Goal: Task Accomplishment & Management: Use online tool/utility

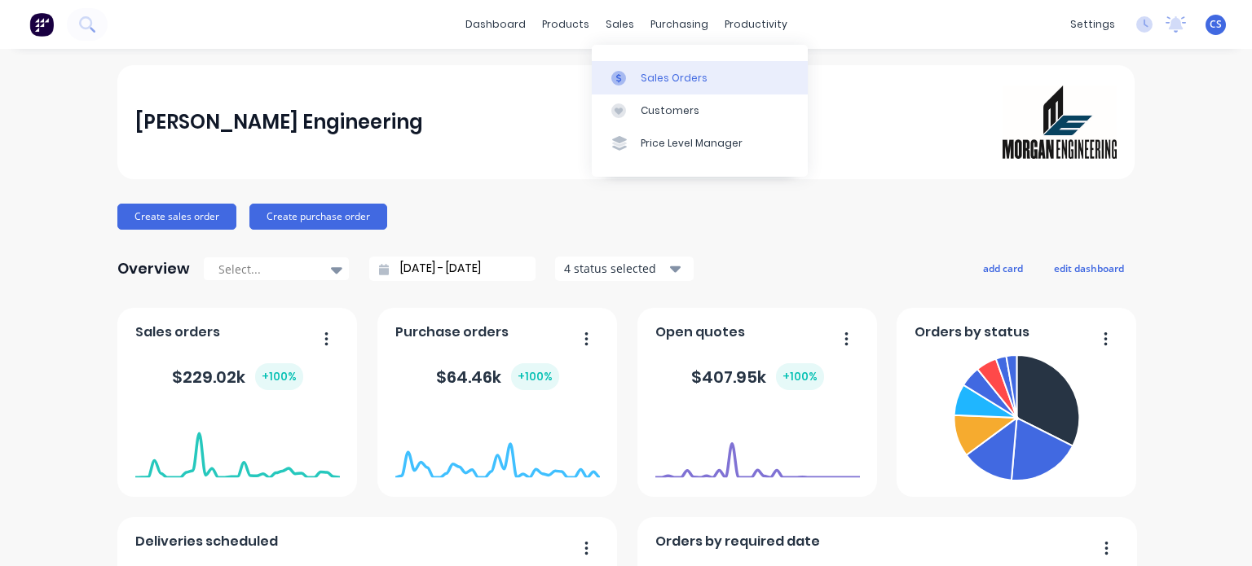
click at [635, 74] on div at bounding box center [623, 78] width 24 height 15
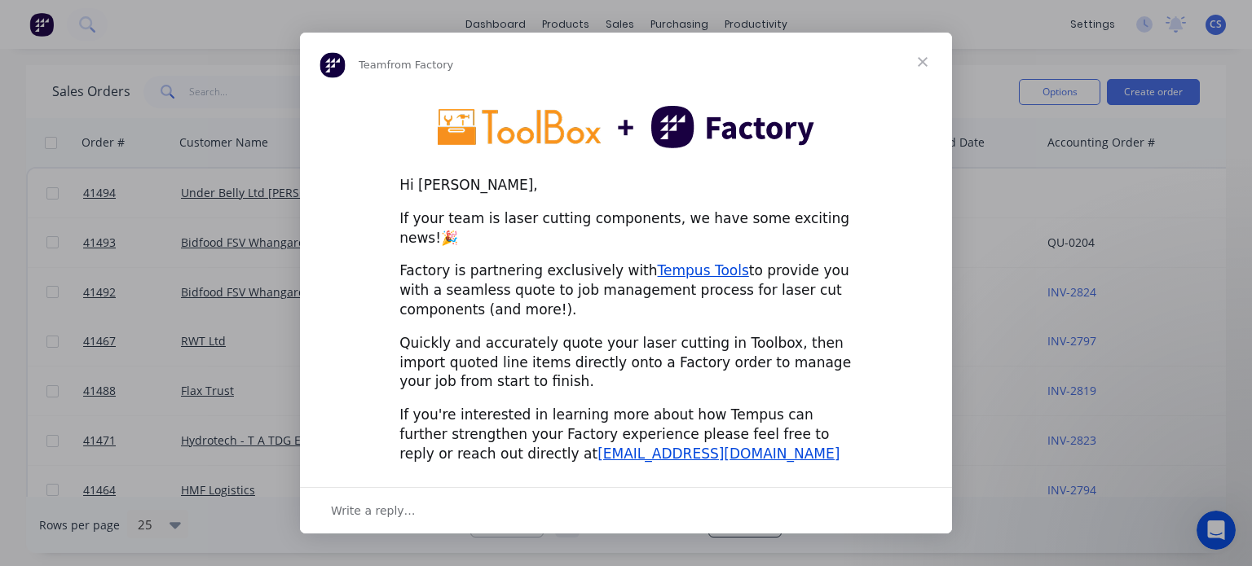
click at [920, 70] on span "Close" at bounding box center [922, 62] width 59 height 59
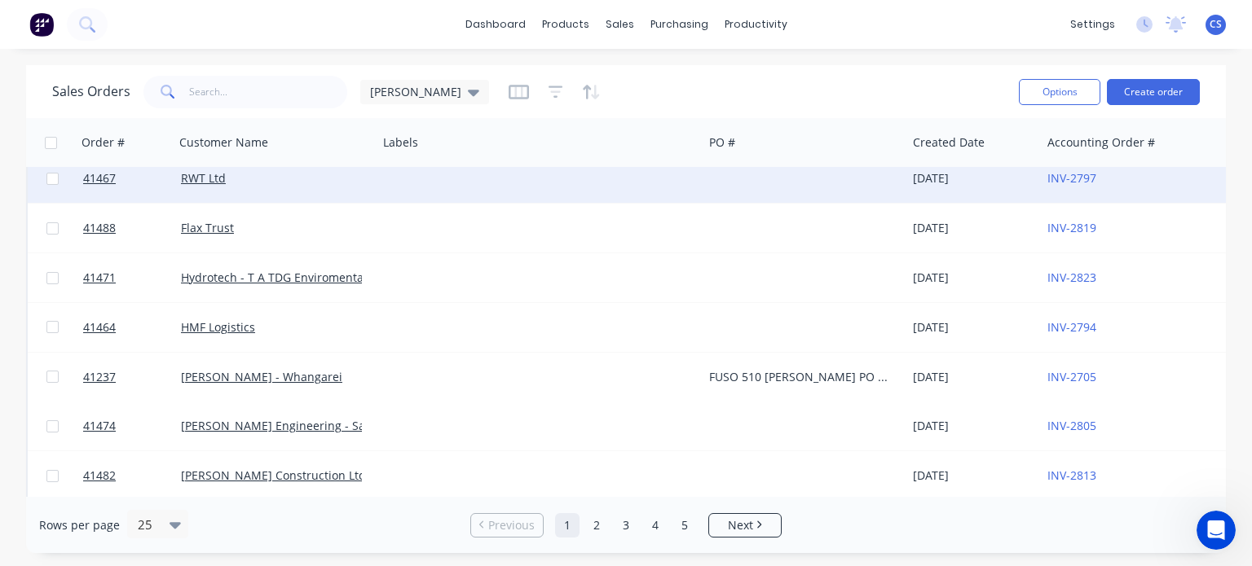
scroll to position [326, 0]
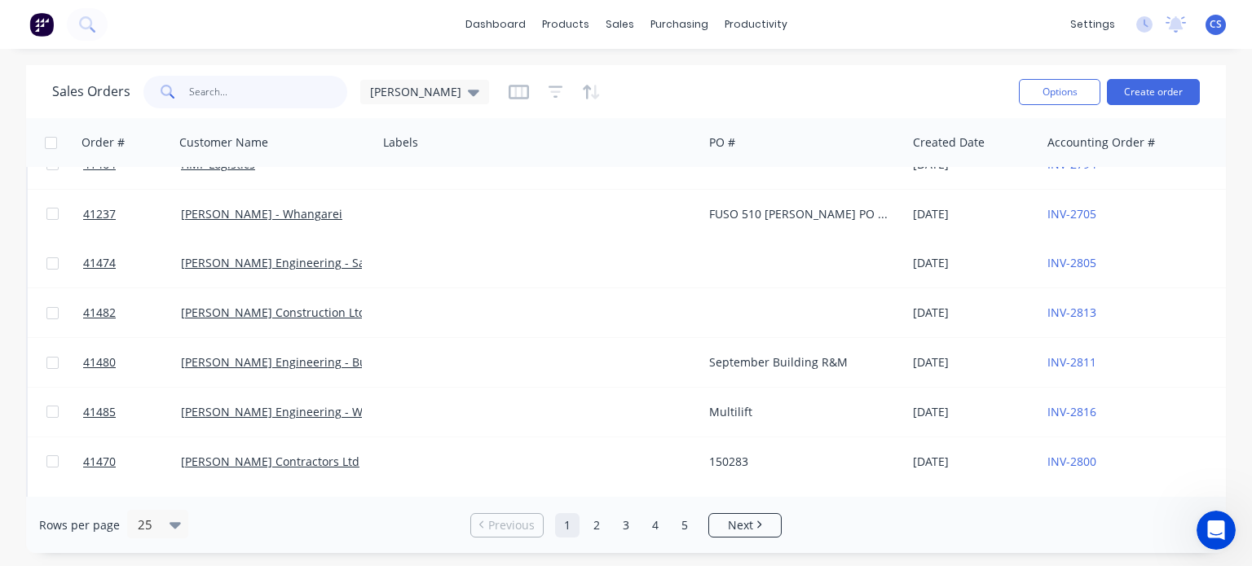
click at [209, 90] on input "text" at bounding box center [268, 92] width 159 height 33
type input "41481"
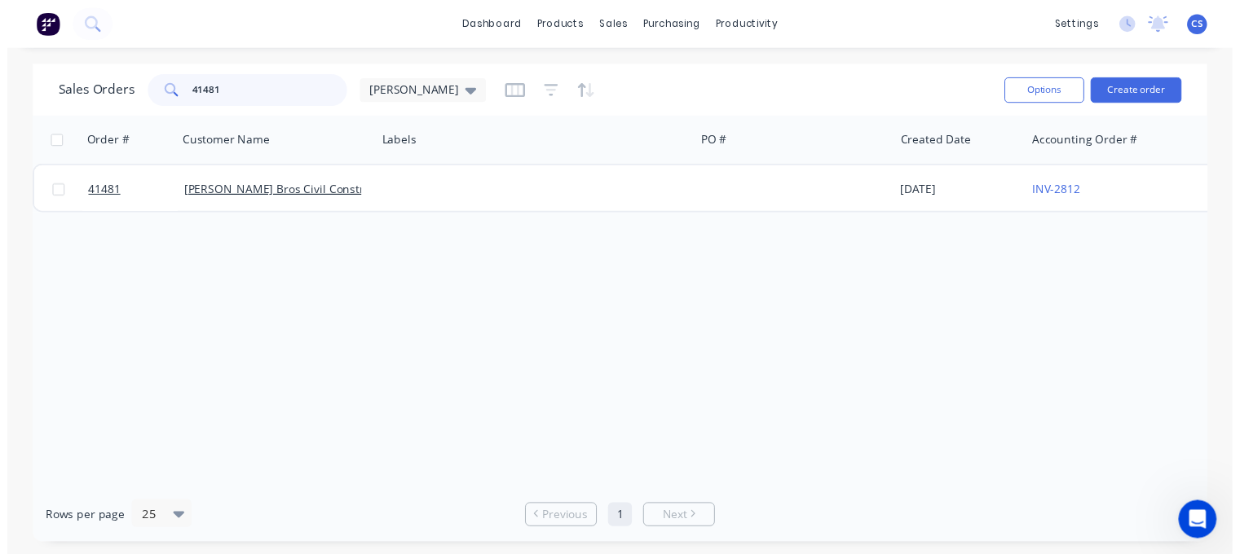
scroll to position [0, 0]
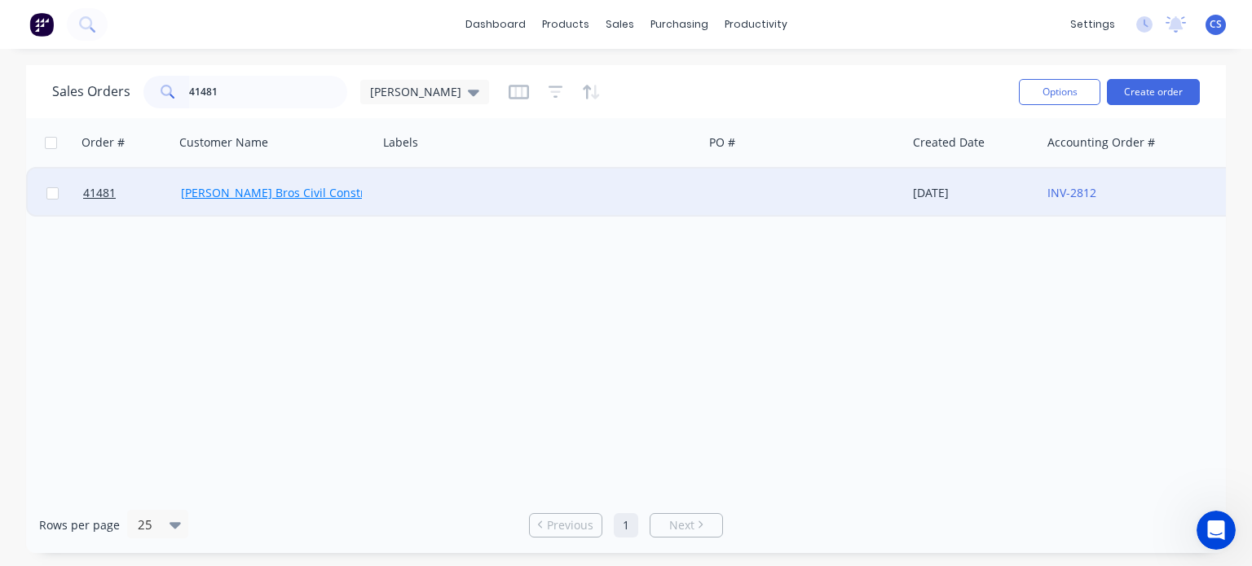
click at [298, 192] on link "Hicks Bros Civil Construction" at bounding box center [290, 192] width 218 height 15
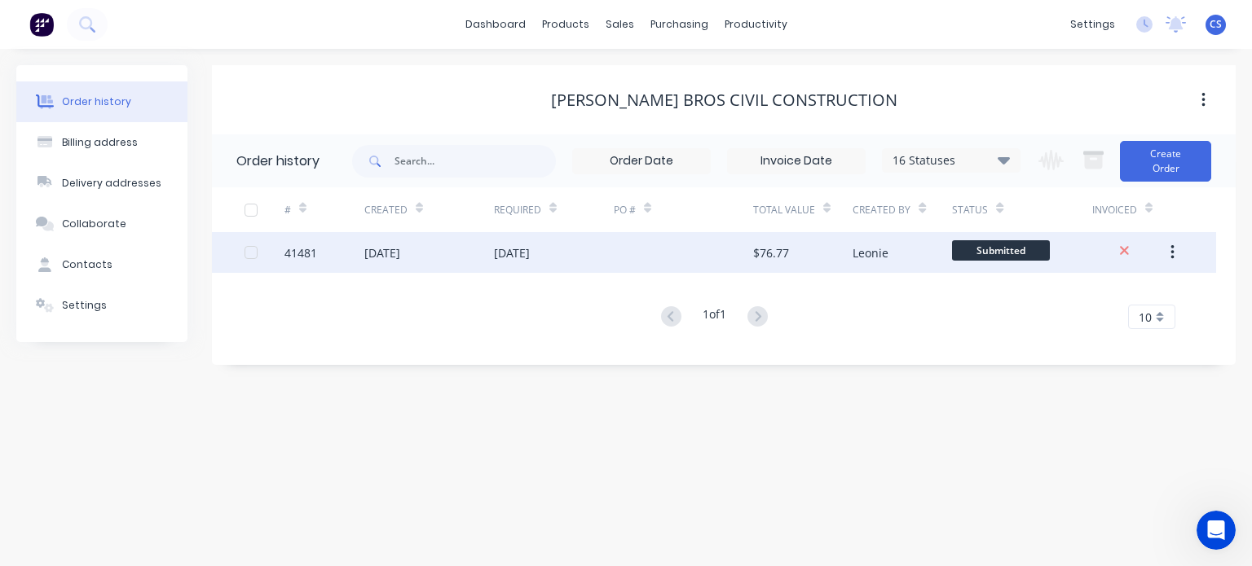
click at [1177, 249] on button "button" at bounding box center [1172, 252] width 38 height 29
click at [400, 257] on div "01 Sep 2025" at bounding box center [382, 252] width 36 height 17
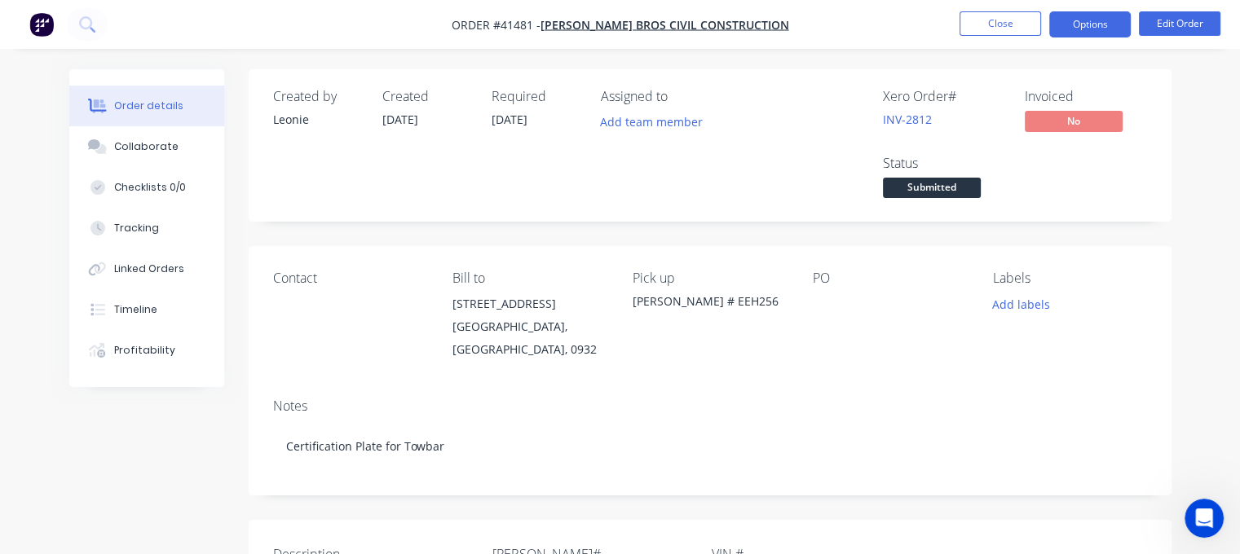
click at [1100, 26] on button "Options" at bounding box center [1089, 24] width 81 height 26
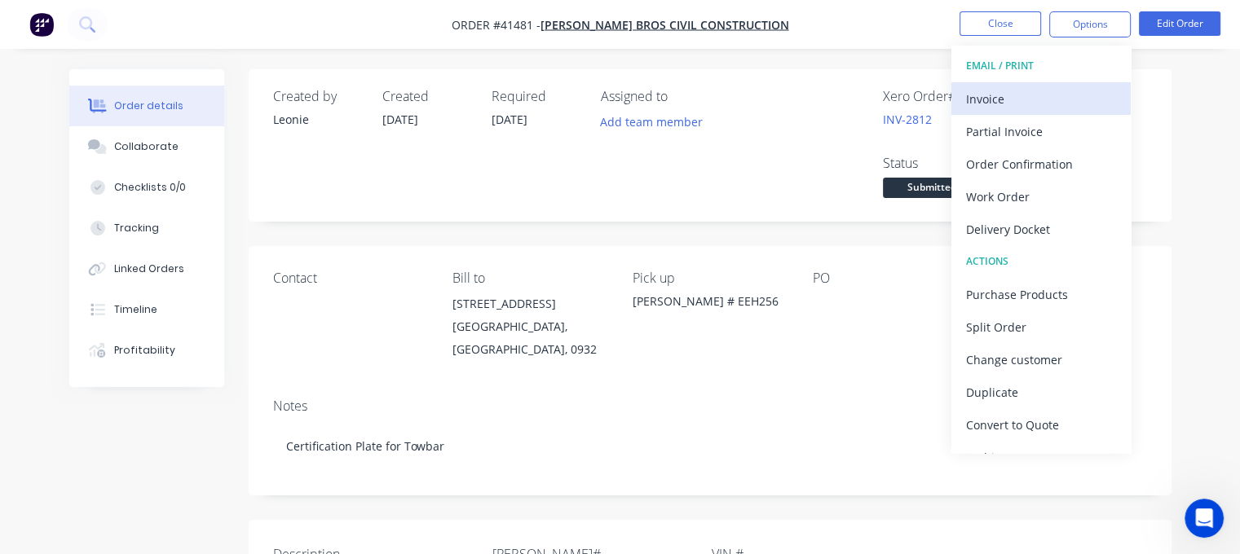
click at [999, 103] on div "Invoice" at bounding box center [1041, 99] width 150 height 24
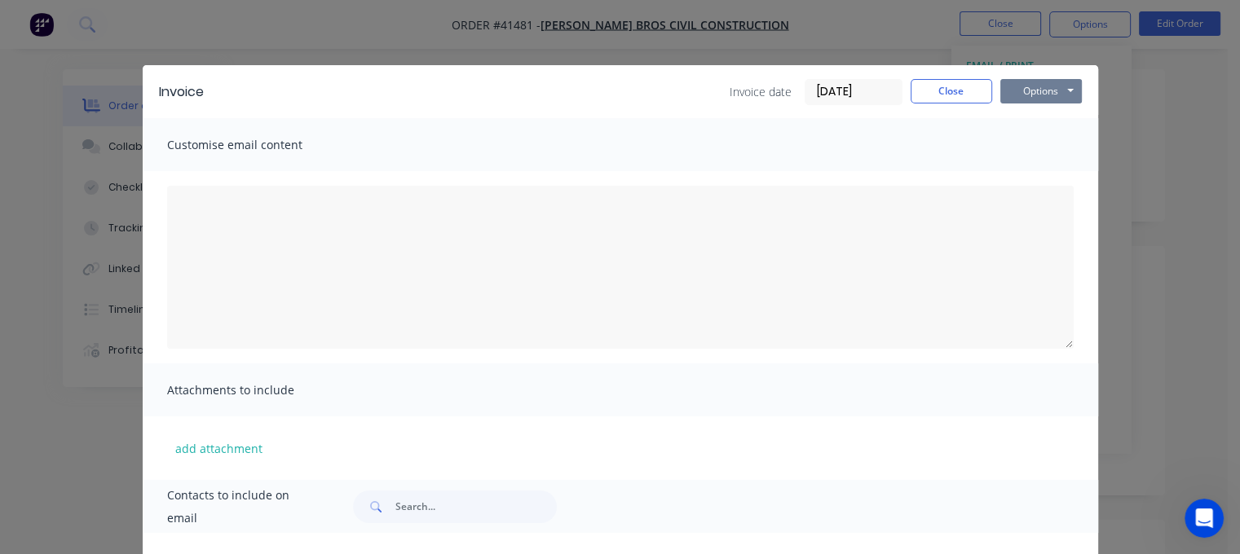
click at [1064, 86] on button "Options" at bounding box center [1040, 91] width 81 height 24
click at [1042, 147] on button "Print" at bounding box center [1052, 147] width 104 height 27
click at [935, 87] on button "Close" at bounding box center [950, 91] width 81 height 24
